Goal: Check status: Check status

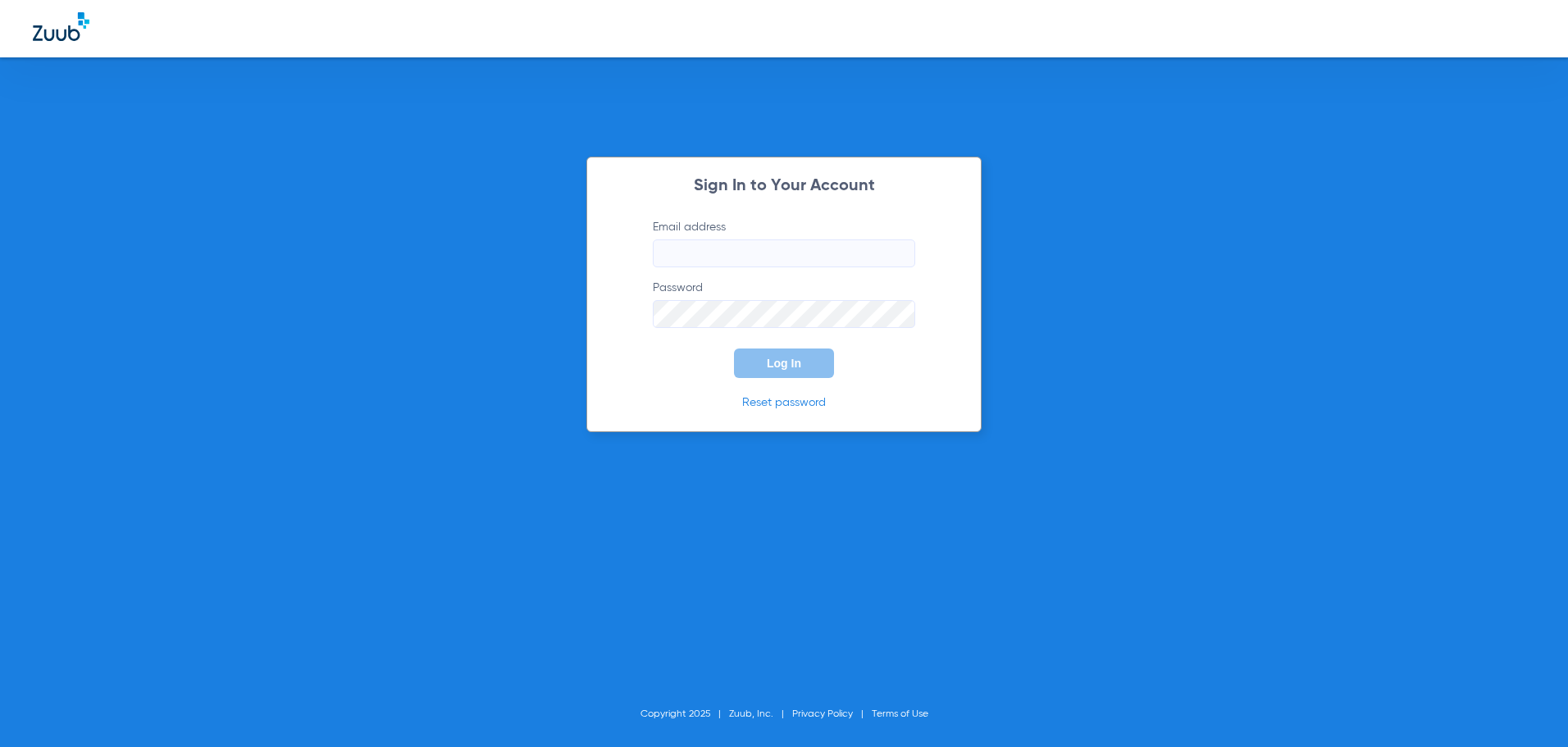
type input "[EMAIL_ADDRESS][DOMAIN_NAME]"
click at [791, 370] on button "Log In" at bounding box center [783, 364] width 100 height 29
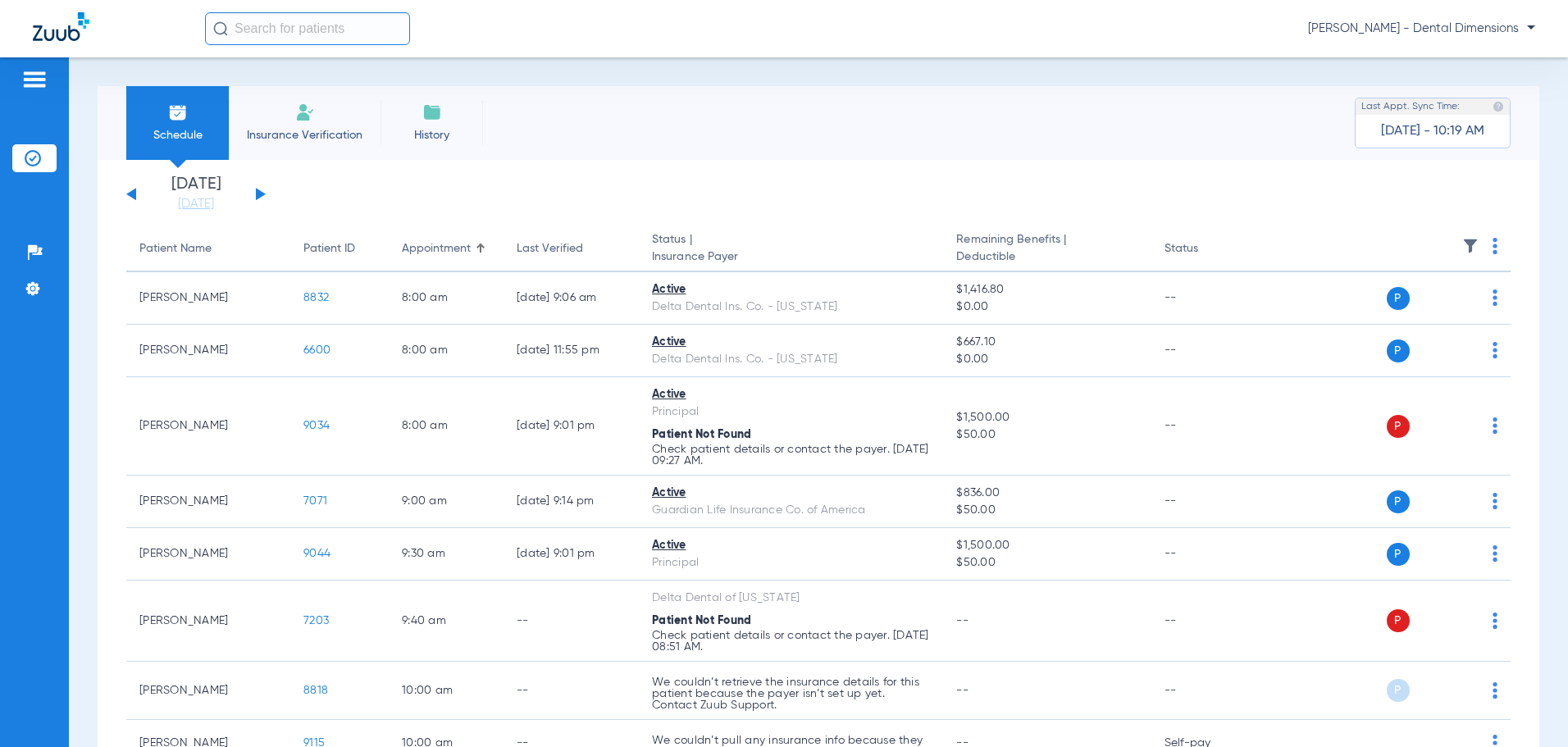
click at [259, 197] on button at bounding box center [260, 194] width 10 height 12
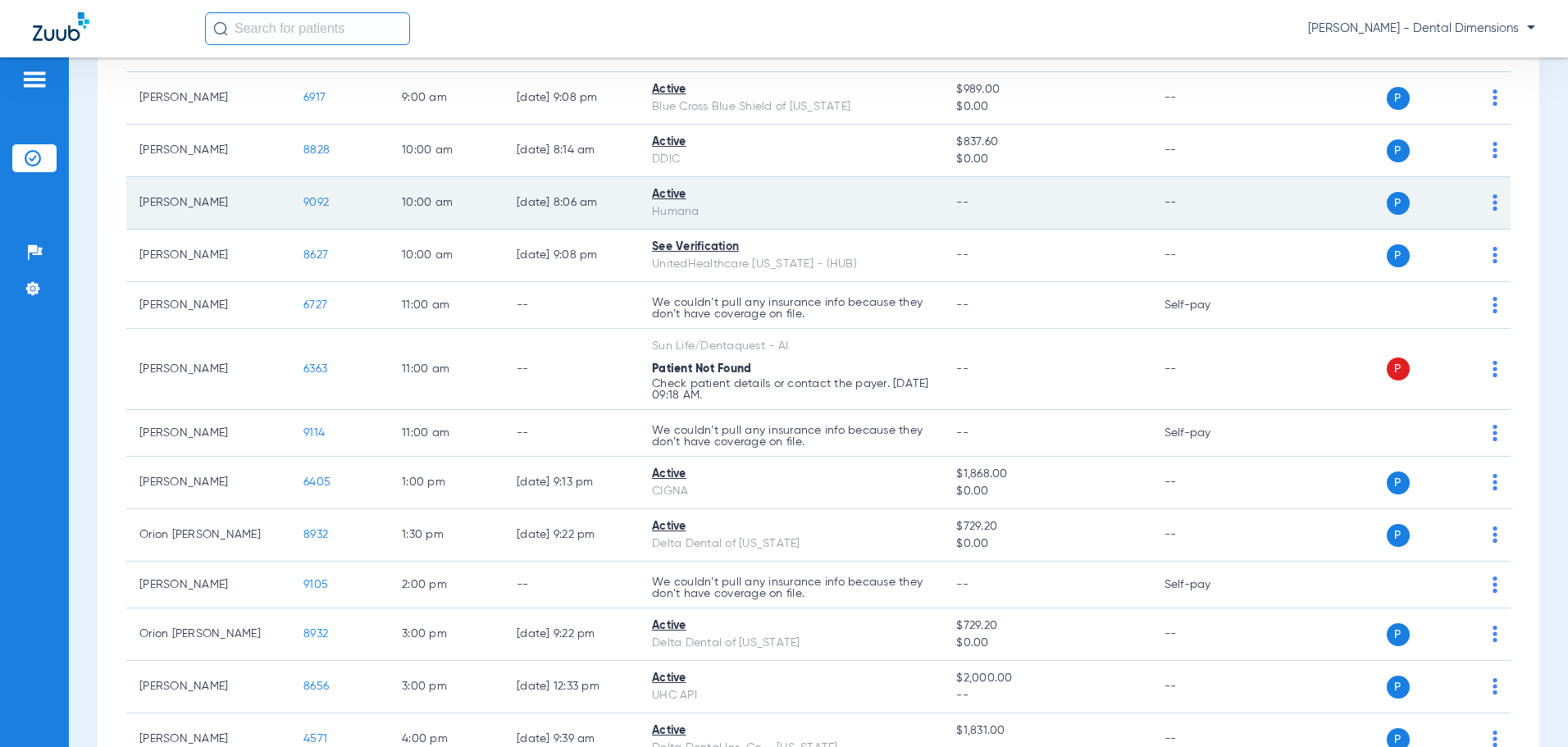
scroll to position [492, 0]
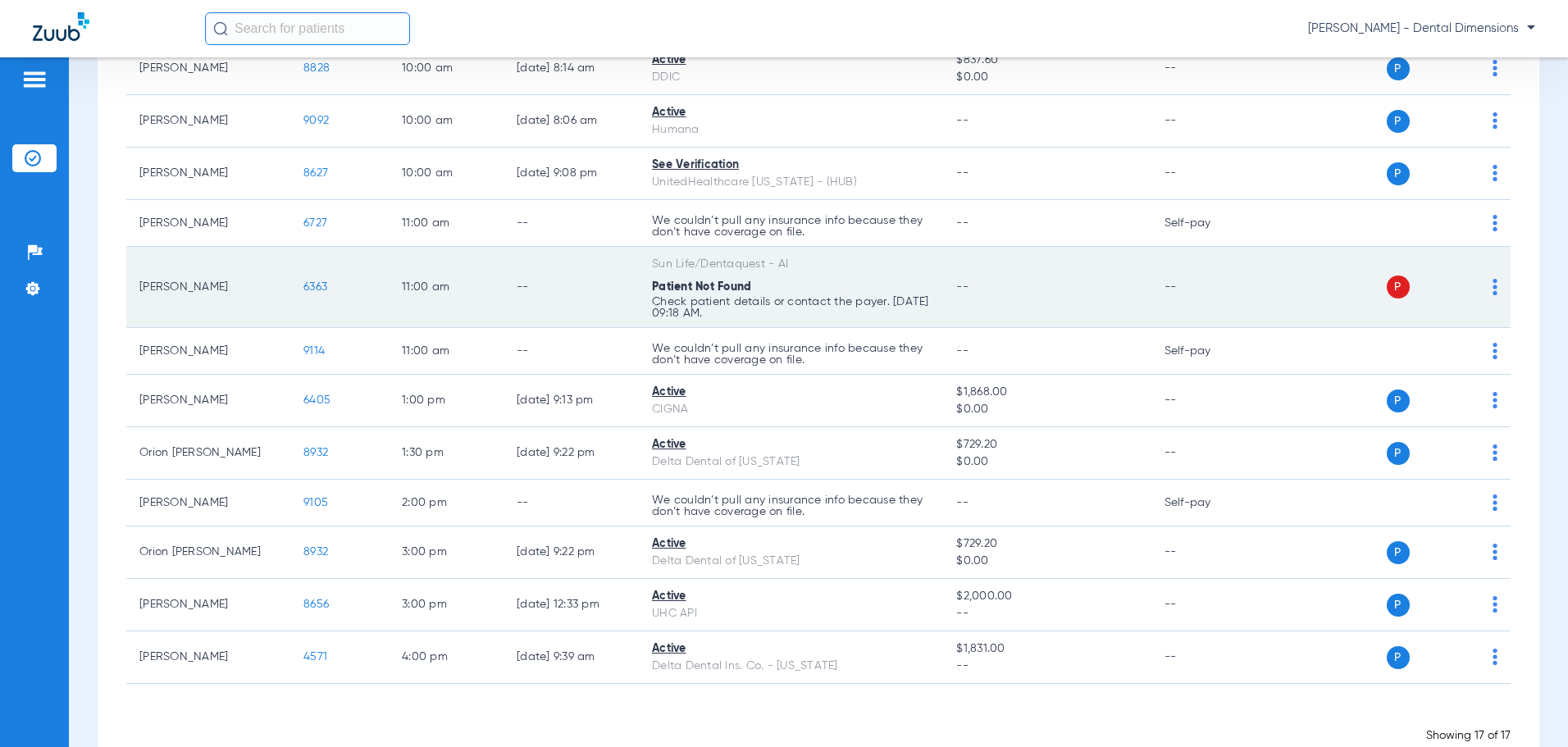
click at [533, 301] on td "--" at bounding box center [572, 288] width 135 height 82
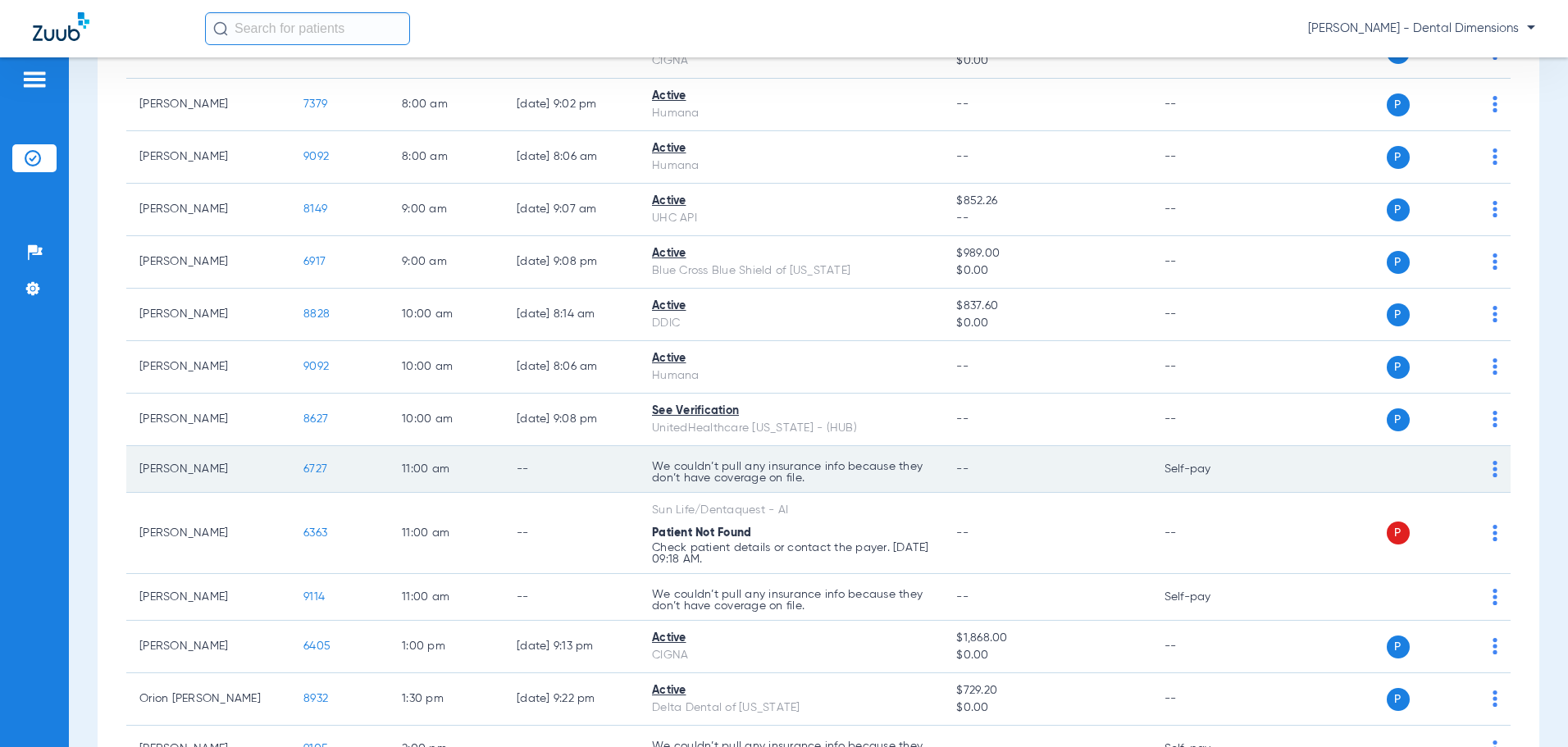
scroll to position [0, 0]
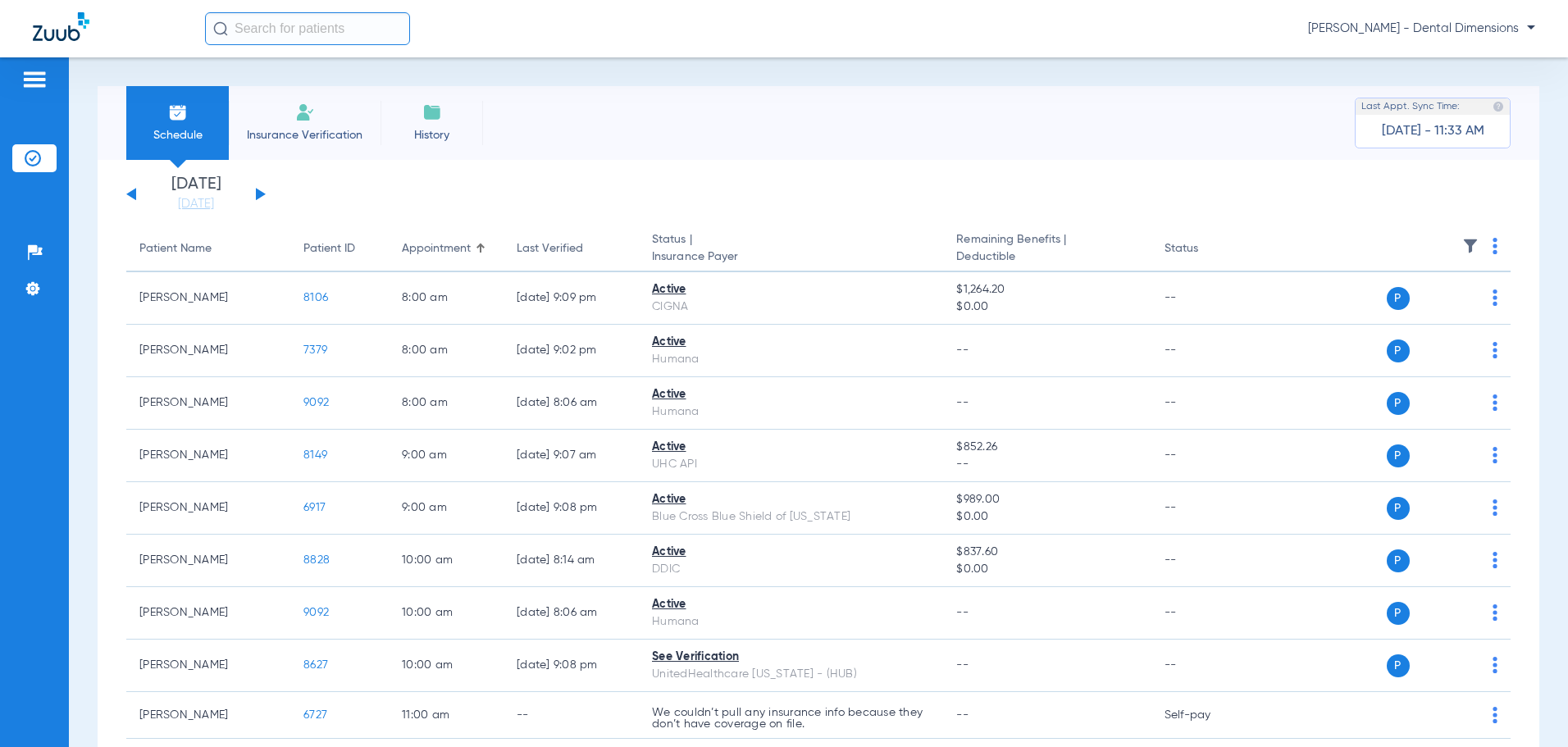
drag, startPoint x: 134, startPoint y: 193, endPoint x: 144, endPoint y: 198, distance: 11.2
click at [134, 193] on button at bounding box center [131, 194] width 10 height 12
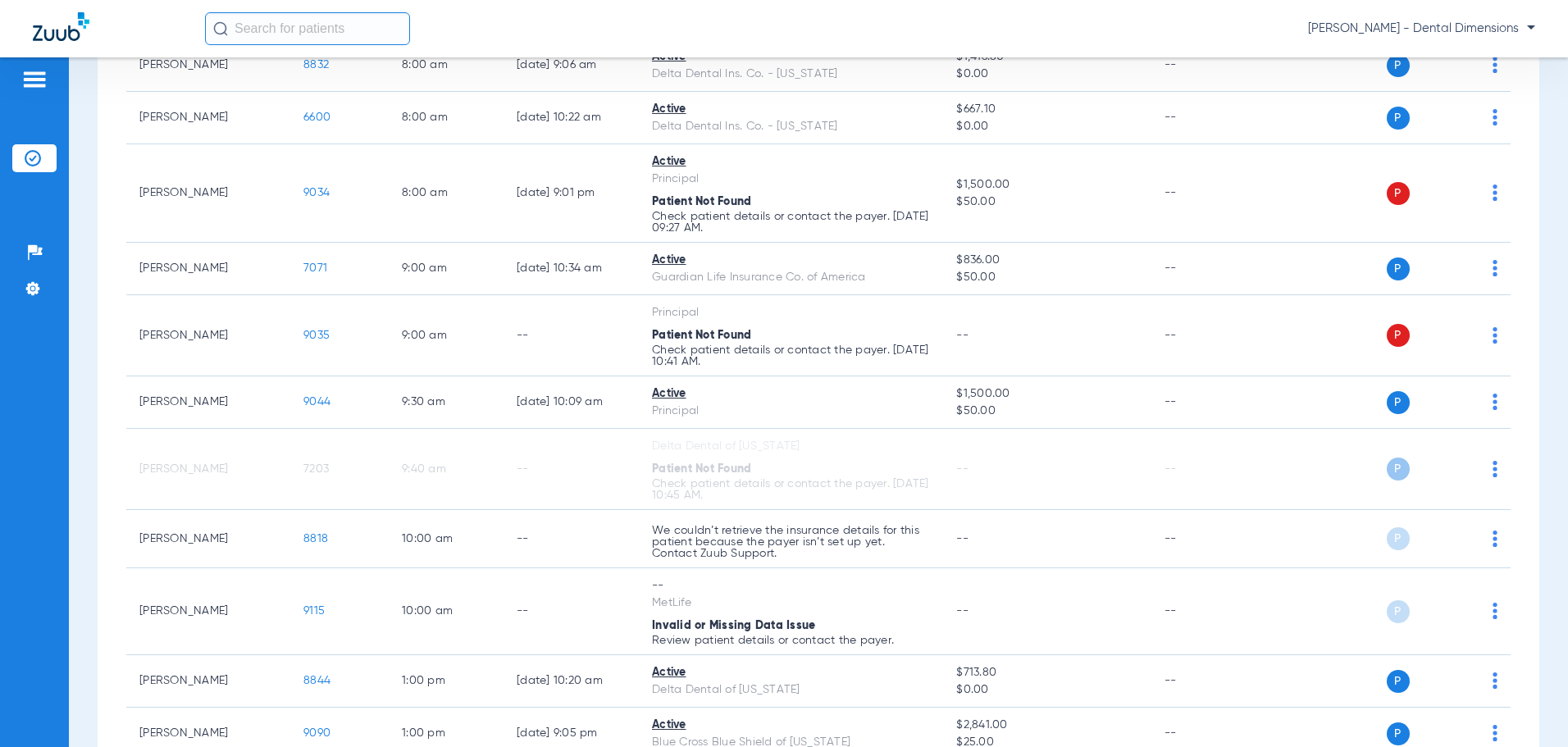
scroll to position [69, 0]
